Goal: Information Seeking & Learning: Learn about a topic

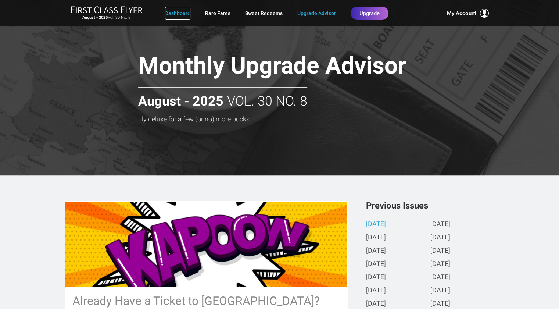
click at [182, 13] on link "Dashboard" at bounding box center [177, 13] width 25 height 13
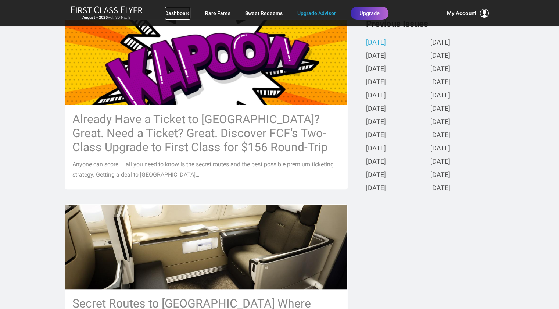
scroll to position [175, 0]
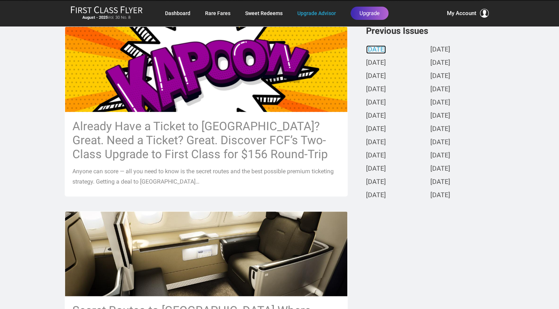
click at [378, 49] on link "[DATE]" at bounding box center [376, 50] width 20 height 8
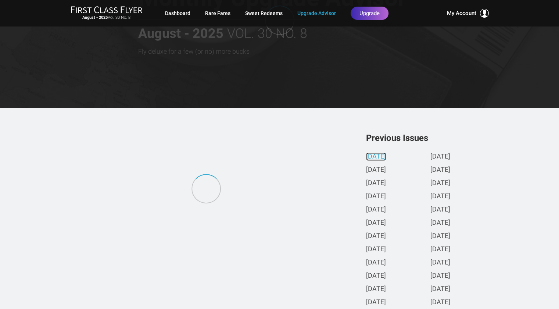
scroll to position [0, 0]
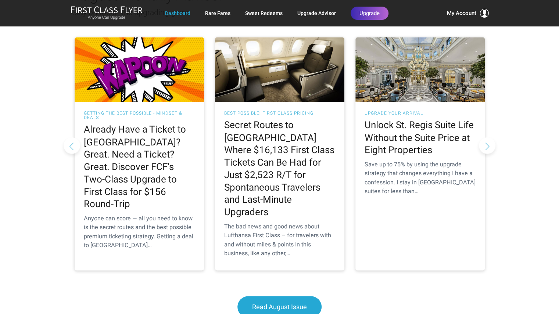
scroll to position [703, 0]
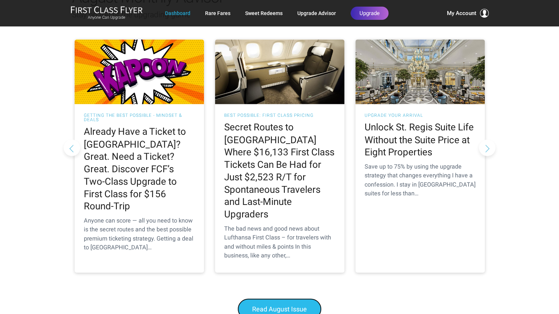
click at [266, 305] on span "Read August Issue" at bounding box center [279, 309] width 55 height 8
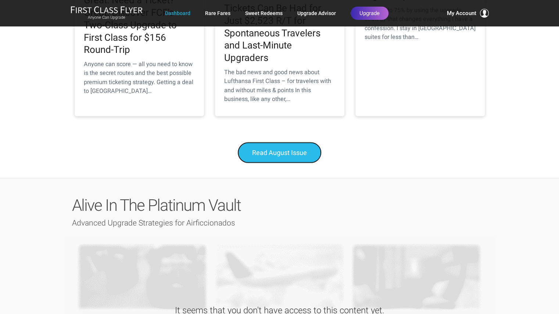
scroll to position [861, 0]
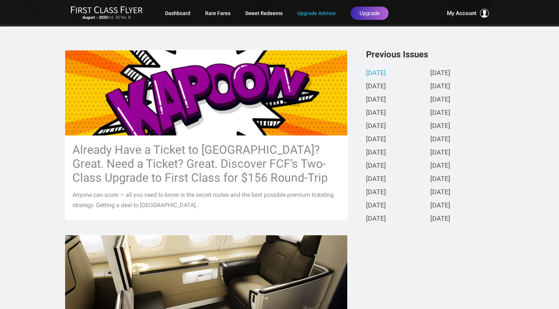
scroll to position [151, 0]
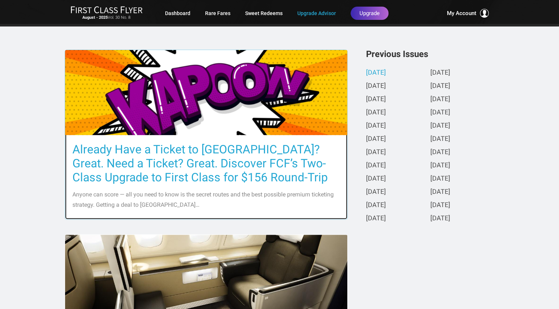
click at [251, 150] on h3 "Already Have a Ticket to [GEOGRAPHIC_DATA]? Great. Need a Ticket? Great. Discov…" at bounding box center [206, 163] width 268 height 42
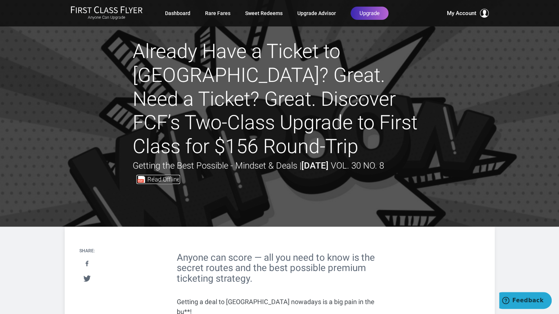
click at [173, 179] on span "Read Offline" at bounding box center [163, 179] width 33 height 6
click at [518, 99] on div at bounding box center [279, 113] width 559 height 227
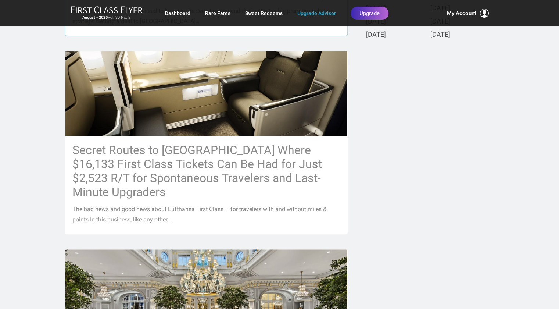
scroll to position [340, 1]
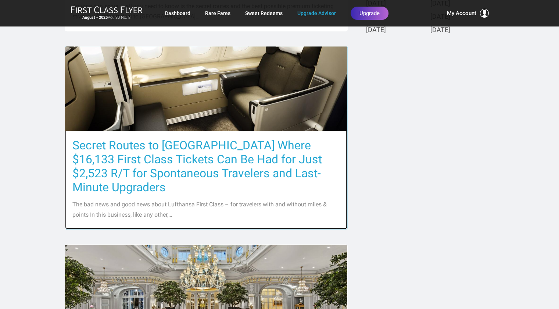
click at [143, 165] on h3 "Secret Routes to [GEOGRAPHIC_DATA] Where $16,133 First Class Tickets Can Be Had…" at bounding box center [206, 166] width 268 height 56
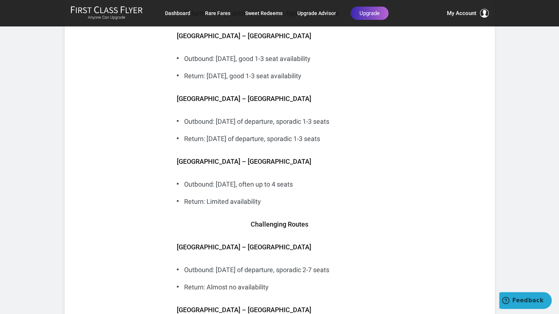
scroll to position [2898, 0]
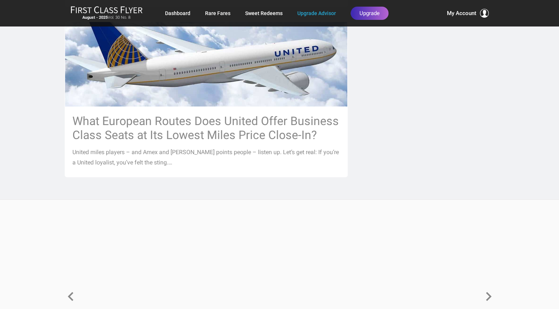
scroll to position [903, 1]
